Goal: Task Accomplishment & Management: Complete application form

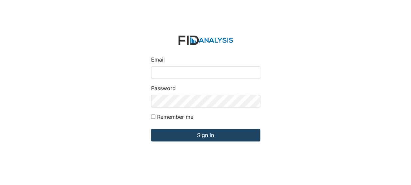
type input "[EMAIL_ADDRESS][DOMAIN_NAME]"
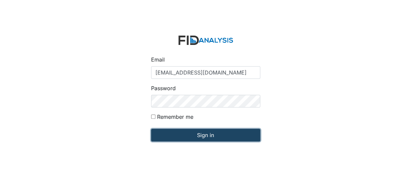
click at [195, 130] on input "Sign in" at bounding box center [205, 135] width 109 height 13
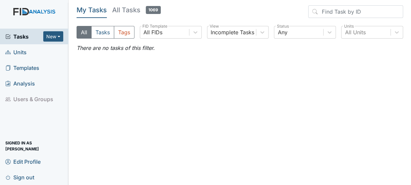
click at [17, 54] on span "Units" at bounding box center [15, 52] width 21 height 10
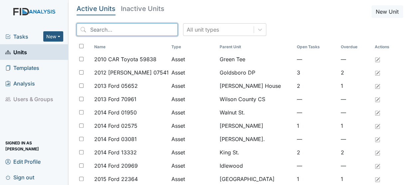
click at [94, 28] on input "search" at bounding box center [127, 29] width 101 height 13
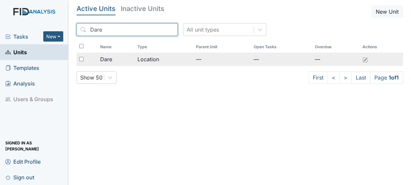
type input "Dare"
click at [138, 55] on td "Location" at bounding box center [164, 59] width 58 height 13
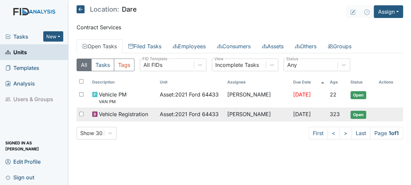
click at [168, 113] on span "Asset : 2021 Ford 64433" at bounding box center [189, 114] width 59 height 8
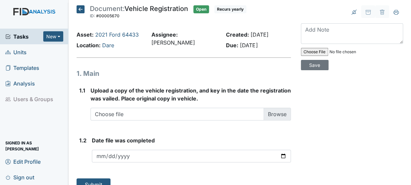
click at [78, 10] on icon at bounding box center [81, 9] width 8 height 8
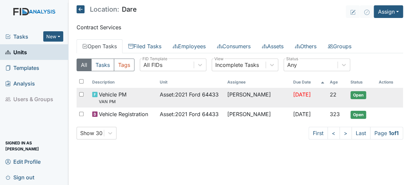
click at [112, 98] on span "Vehicle PM VAN PM" at bounding box center [113, 98] width 28 height 14
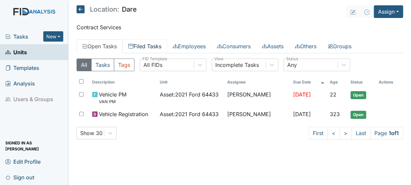
click at [145, 43] on link "Filed Tasks" at bounding box center [145, 46] width 45 height 14
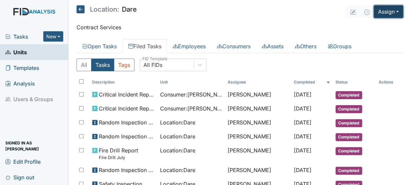
click at [381, 13] on button "Assign" at bounding box center [388, 11] width 29 height 13
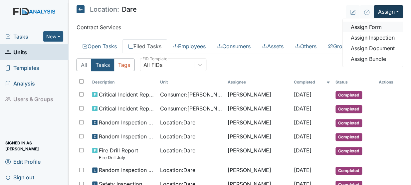
click at [373, 31] on link "Assign Form" at bounding box center [373, 27] width 60 height 11
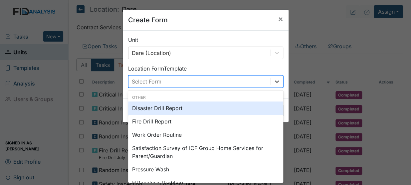
click at [278, 82] on icon at bounding box center [277, 81] width 7 height 7
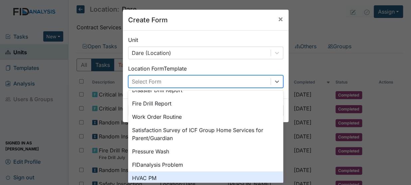
scroll to position [10, 0]
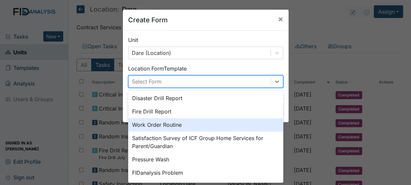
click at [176, 127] on div "Work Order Routine" at bounding box center [205, 124] width 155 height 13
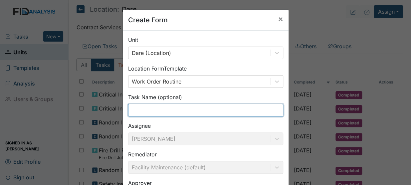
click at [148, 113] on input "text" at bounding box center [205, 110] width 155 height 13
click at [148, 113] on input "Bathroom 1" at bounding box center [205, 110] width 155 height 13
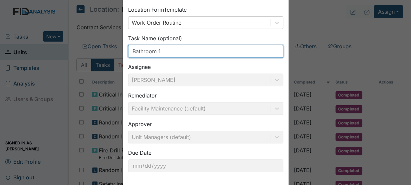
scroll to position [90, 0]
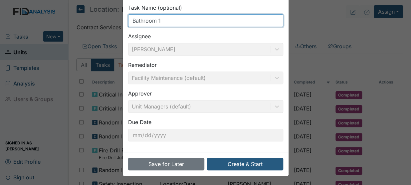
type input "Bathroom 1"
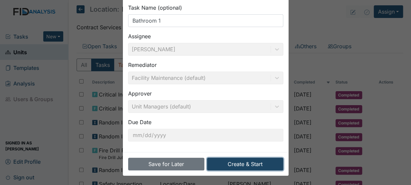
click at [238, 163] on button "Create & Start" at bounding box center [245, 164] width 76 height 13
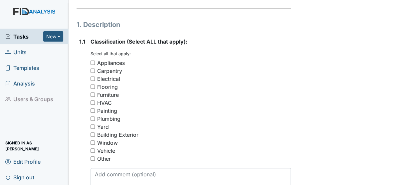
scroll to position [117, 0]
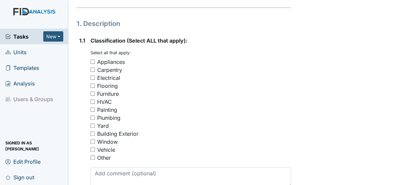
click at [91, 155] on input "Other" at bounding box center [93, 157] width 4 height 4
checkbox input "true"
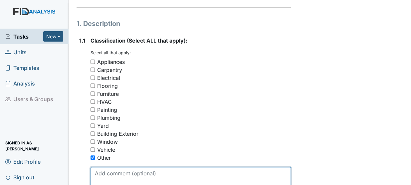
click at [100, 167] on textarea at bounding box center [191, 177] width 200 height 21
click at [172, 167] on textarea "Bathroom 1 rusted toilet ha" at bounding box center [191, 177] width 200 height 21
click at [140, 167] on textarea "Bathroom 1 rusted toilet handle" at bounding box center [191, 177] width 200 height 21
click at [197, 167] on textarea "Bathroom 1 rusted & bent toilet handle" at bounding box center [191, 177] width 200 height 21
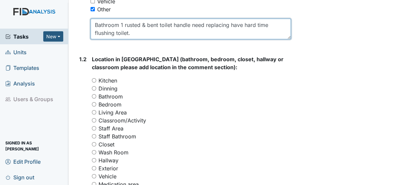
scroll to position [265, 0]
type textarea "Bathroom 1 rusted & bent toilet handle need replacing have hard time flushing t…"
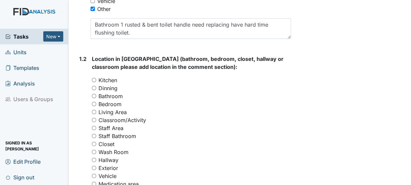
click at [95, 94] on input "Bathroom" at bounding box center [94, 96] width 4 height 4
radio input "true"
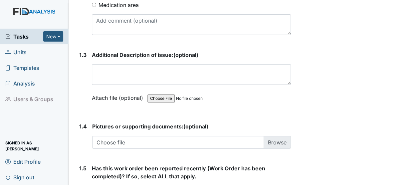
scroll to position [449, 0]
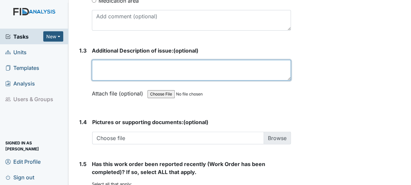
click at [124, 61] on textarea at bounding box center [191, 70] width 199 height 21
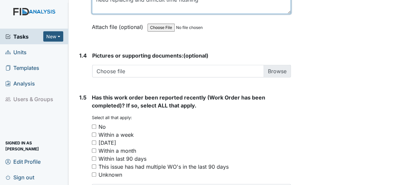
scroll to position [519, 0]
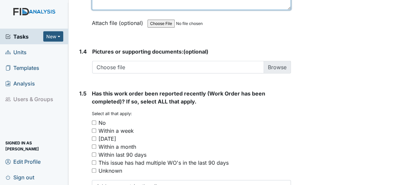
type textarea "need replacing and difficult time flushing"
click at [93, 121] on input "No" at bounding box center [94, 123] width 4 height 4
checkbox input "true"
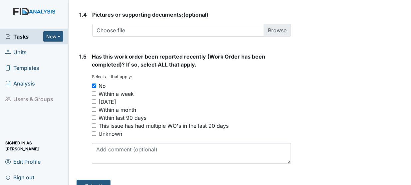
scroll to position [560, 0]
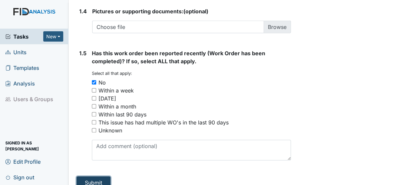
click at [99, 176] on button "Submit" at bounding box center [94, 182] width 34 height 13
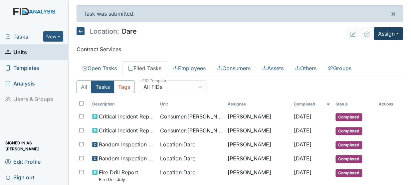
click at [383, 36] on button "Assign" at bounding box center [388, 33] width 29 height 13
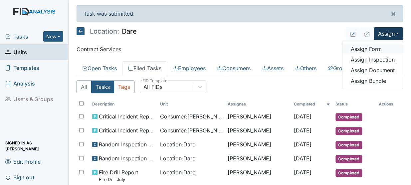
click at [372, 49] on link "Assign Form" at bounding box center [373, 49] width 60 height 11
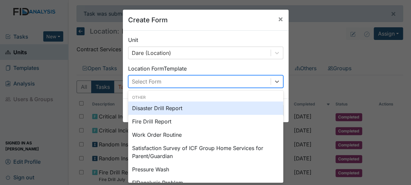
click at [175, 133] on div "Work Order Routine" at bounding box center [205, 134] width 155 height 13
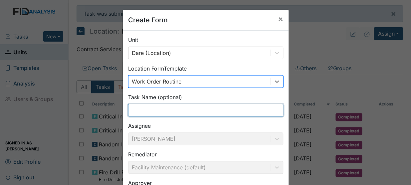
click at [157, 112] on input "text" at bounding box center [205, 110] width 155 height 13
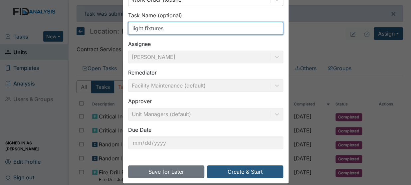
scroll to position [90, 0]
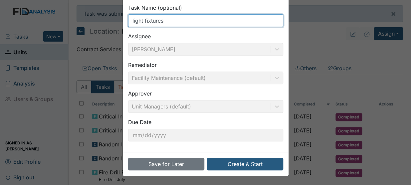
type input "light fixtures"
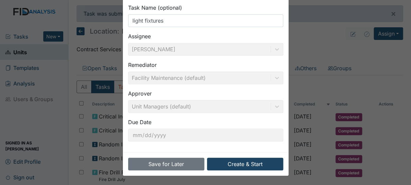
click at [250, 162] on button "Create & Start" at bounding box center [245, 164] width 76 height 13
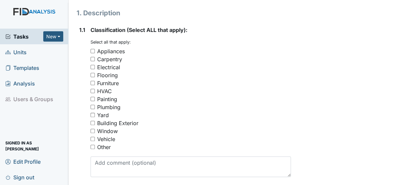
scroll to position [141, 0]
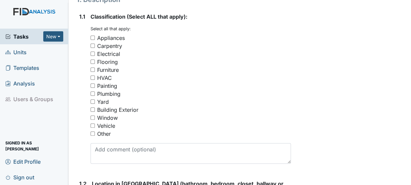
click at [94, 132] on input "Other" at bounding box center [93, 134] width 4 height 4
checkbox input "true"
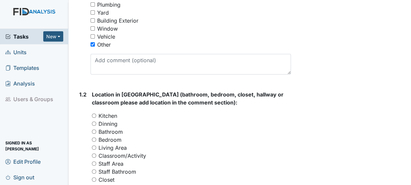
scroll to position [231, 0]
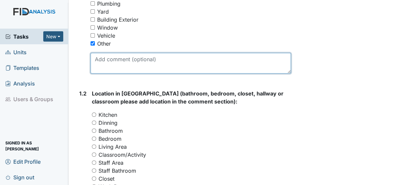
click at [143, 60] on textarea at bounding box center [191, 63] width 200 height 21
click at [150, 53] on textarea "light fixtures cleaning screw on type need assistance" at bounding box center [191, 63] width 200 height 21
click at [126, 53] on textarea "light fixtures cleaning screw on type need assistance" at bounding box center [191, 63] width 200 height 21
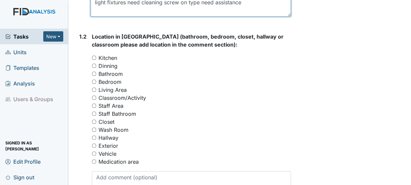
scroll to position [294, 0]
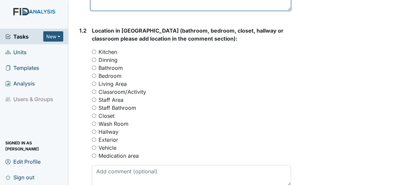
type textarea "light fixtures need cleaning screw on type need assistance"
click at [95, 74] on input "Bedroom" at bounding box center [94, 76] width 4 height 4
radio input "true"
click at [94, 130] on input "Hallway" at bounding box center [94, 132] width 4 height 4
radio input "true"
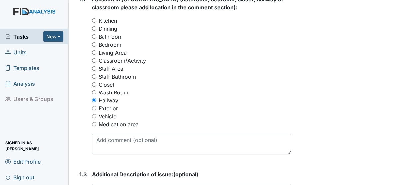
scroll to position [329, 0]
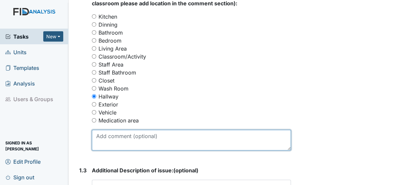
click at [123, 132] on textarea at bounding box center [191, 140] width 199 height 21
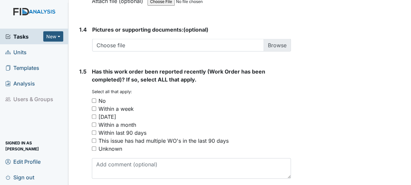
scroll to position [544, 0]
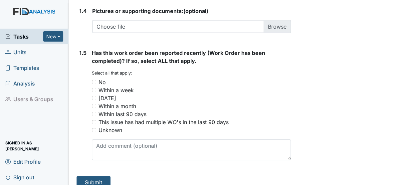
type textarea "multiple areas"
click at [93, 80] on input "No" at bounding box center [94, 82] width 4 height 4
checkbox input "true"
click at [98, 176] on button "Submit" at bounding box center [94, 182] width 34 height 13
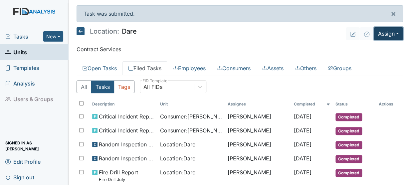
click at [380, 32] on button "Assign" at bounding box center [388, 33] width 29 height 13
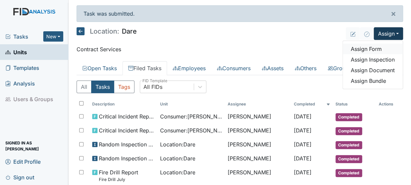
click at [359, 47] on link "Assign Form" at bounding box center [373, 49] width 60 height 11
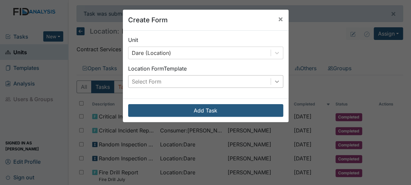
click at [276, 78] on icon at bounding box center [277, 81] width 7 height 7
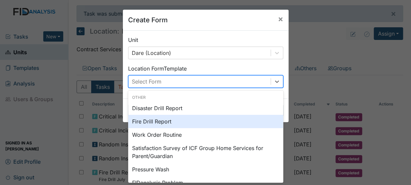
click at [141, 120] on div "Fire Drill Report" at bounding box center [205, 121] width 155 height 13
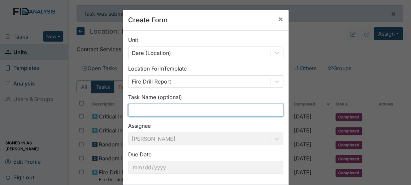
click at [142, 107] on input "text" at bounding box center [205, 110] width 155 height 13
type input "@"
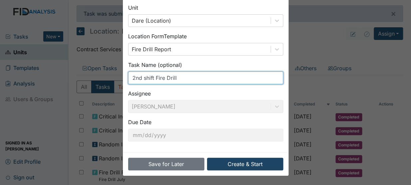
type input "2nd shift Fire Drill"
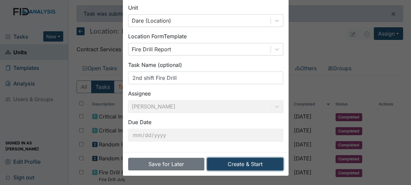
click at [256, 166] on button "Create & Start" at bounding box center [245, 164] width 76 height 13
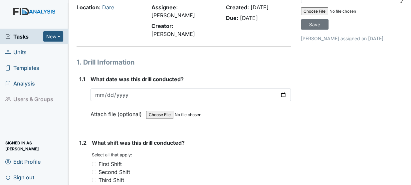
scroll to position [41, 0]
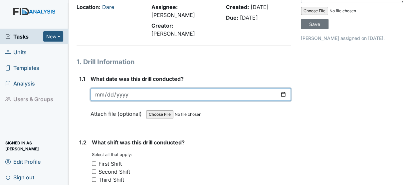
click at [97, 88] on input "date" at bounding box center [191, 94] width 200 height 13
type input "2025-08-15"
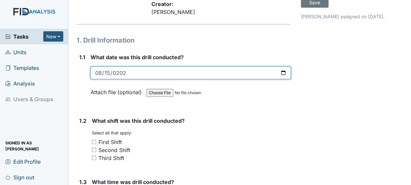
scroll to position [66, 0]
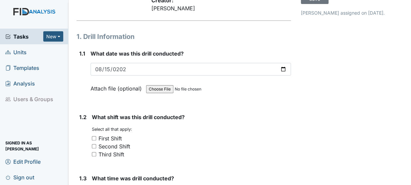
click at [94, 144] on input "Second Shift" at bounding box center [94, 146] width 4 height 4
checkbox input "true"
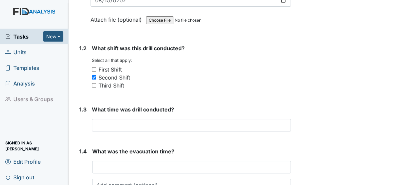
scroll to position [139, 0]
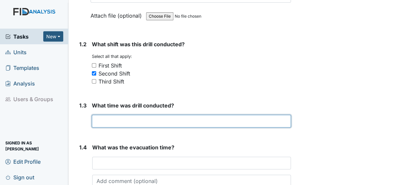
click at [117, 115] on input "text" at bounding box center [191, 121] width 199 height 13
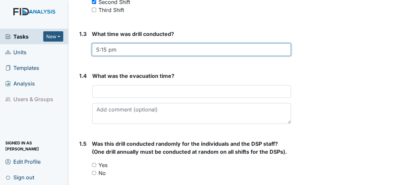
scroll to position [212, 0]
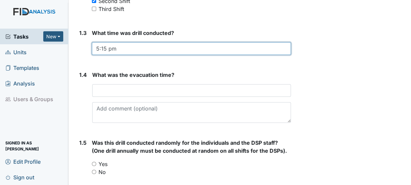
type input "5:15 pm"
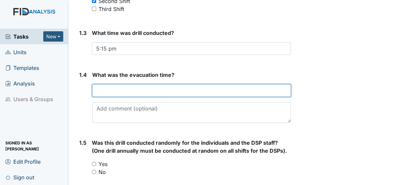
click at [133, 84] on input "text" at bounding box center [191, 90] width 199 height 13
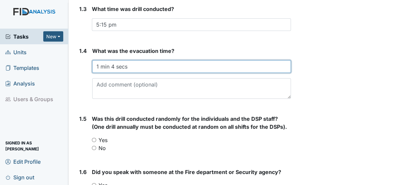
scroll to position [257, 0]
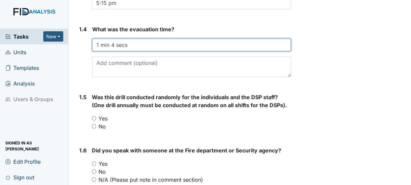
type input "1 min 4 secs"
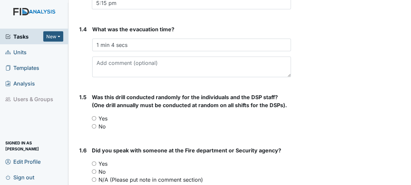
click at [93, 116] on input "Yes" at bounding box center [94, 118] width 4 height 4
radio input "true"
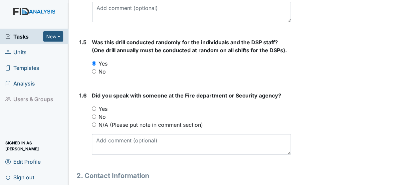
scroll to position [313, 0]
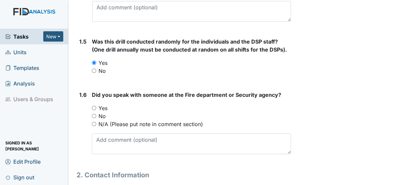
click at [93, 106] on input "Yes" at bounding box center [94, 108] width 4 height 4
radio input "true"
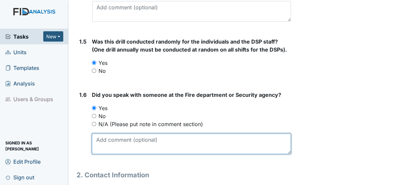
click at [132, 135] on textarea at bounding box center [191, 144] width 199 height 21
type textarea "s"
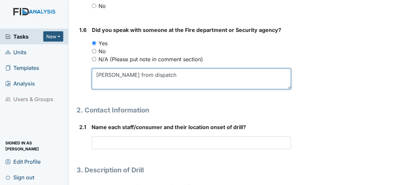
scroll to position [378, 0]
type textarea "Sharon from dispatch"
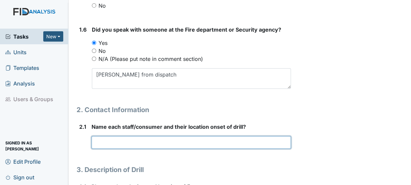
click at [107, 136] on input "text" at bounding box center [191, 142] width 199 height 13
click at [150, 136] on input "Shelisha Bishop Staff Tina Burris Staff" at bounding box center [191, 142] width 199 height 13
click at [209, 136] on input "Shelisha Bishop Staff /Tina Burris Staff" at bounding box center [191, 142] width 199 height 13
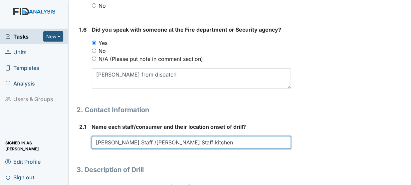
click at [147, 136] on input "Shelisha Bishop Staff /Tina Burris Staff kitchen" at bounding box center [191, 142] width 199 height 13
click at [150, 136] on input "Shelisha Bishop Staff /Tina Burris Staff kitchen" at bounding box center [191, 142] width 199 height 13
click at [262, 136] on input "Shelisha Bishop Staff Living room/Tina Burris Staff kitchen" at bounding box center [191, 142] width 199 height 13
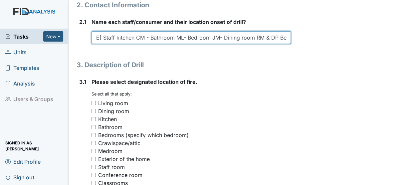
scroll to position [494, 0]
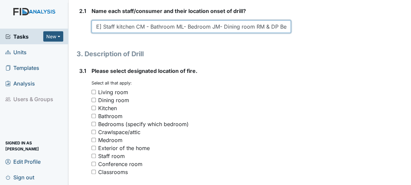
type input "Shelisha Bishop Staff Living room/Tina Burris Staff kitchen CM - Bathroom ML- B…"
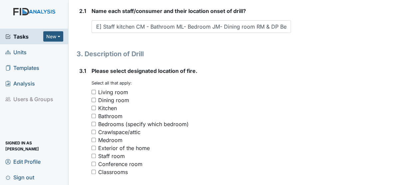
click at [110, 88] on div "Living room" at bounding box center [113, 92] width 30 height 8
click at [96, 90] on input "Living room" at bounding box center [94, 92] width 4 height 4
checkbox input "true"
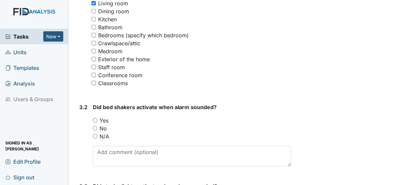
scroll to position [591, 0]
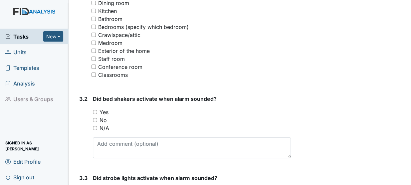
click at [90, 120] on div "3.2 Did bed shakers activate when alarm sounded? You must select one of the bel…" at bounding box center [184, 129] width 214 height 69
click at [93, 126] on input "N/A" at bounding box center [95, 128] width 4 height 4
radio input "true"
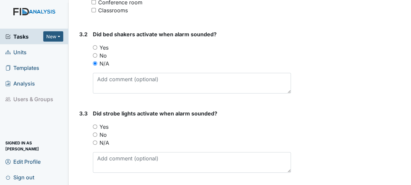
scroll to position [659, 0]
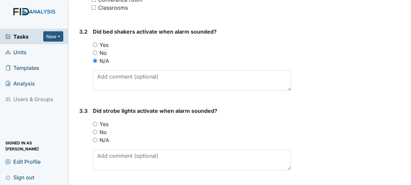
click at [93, 122] on input "Yes" at bounding box center [95, 124] width 4 height 4
radio input "true"
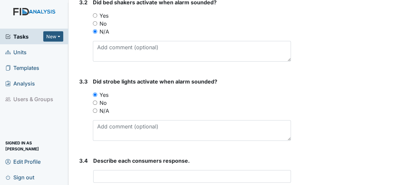
scroll to position [717, 0]
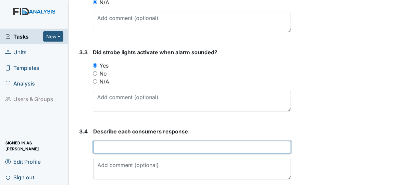
click at [115, 141] on input "text" at bounding box center [192, 147] width 198 height 13
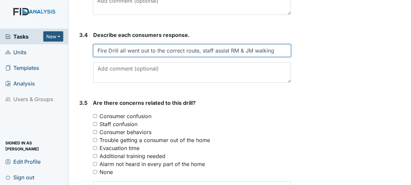
scroll to position [832, 0]
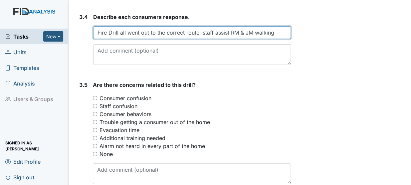
type input "Fire Drill all went out to the correct route, staff assist RM & JM walking"
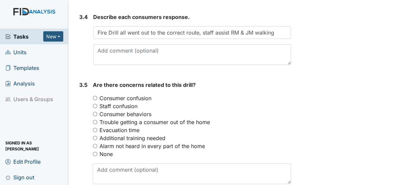
click at [96, 152] on input "None" at bounding box center [95, 154] width 4 height 4
radio input "true"
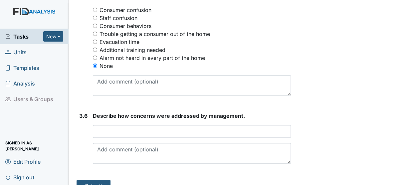
scroll to position [923, 0]
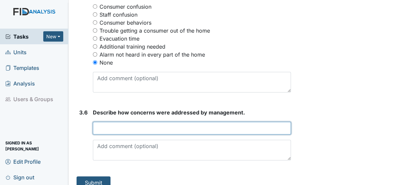
click at [116, 122] on input "text" at bounding box center [192, 128] width 198 height 13
type input "n/a"
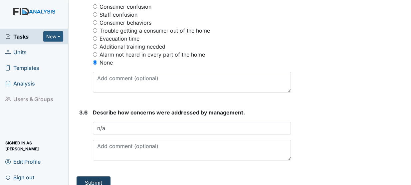
click at [90, 177] on button "Submit" at bounding box center [94, 182] width 34 height 13
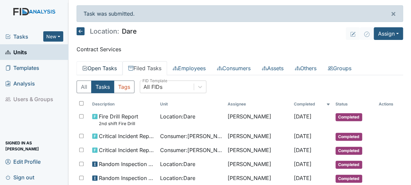
click at [107, 72] on link "Open Tasks" at bounding box center [100, 68] width 46 height 14
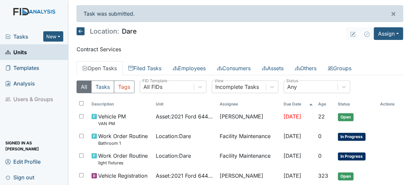
click at [107, 66] on link "Open Tasks" at bounding box center [100, 68] width 46 height 14
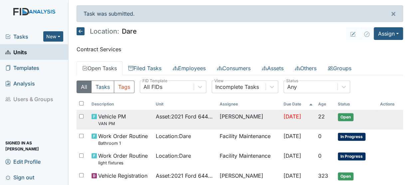
scroll to position [31, 0]
